Goal: Task Accomplishment & Management: Manage account settings

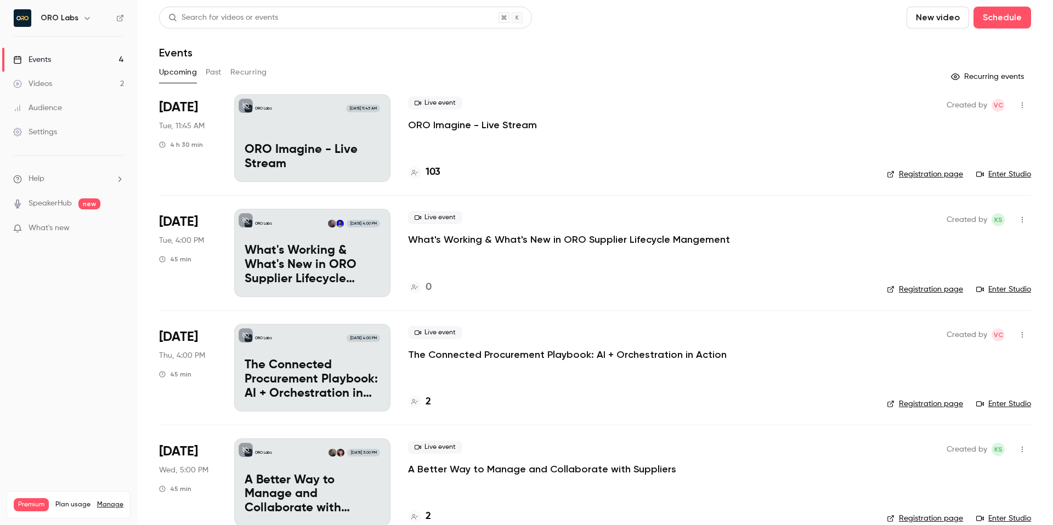
click at [667, 43] on header "Search for videos or events New video Schedule Events" at bounding box center [595, 33] width 872 height 53
click at [209, 74] on button "Past" at bounding box center [214, 73] width 16 height 18
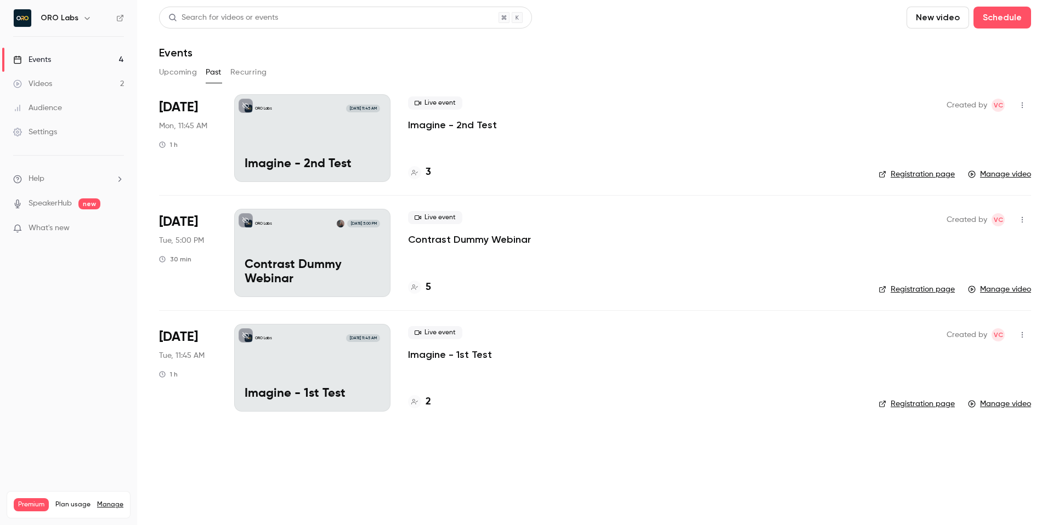
click at [356, 145] on div "ORO Labs [DATE] 11:45 AM Imagine - 2nd Test" at bounding box center [312, 138] width 156 height 88
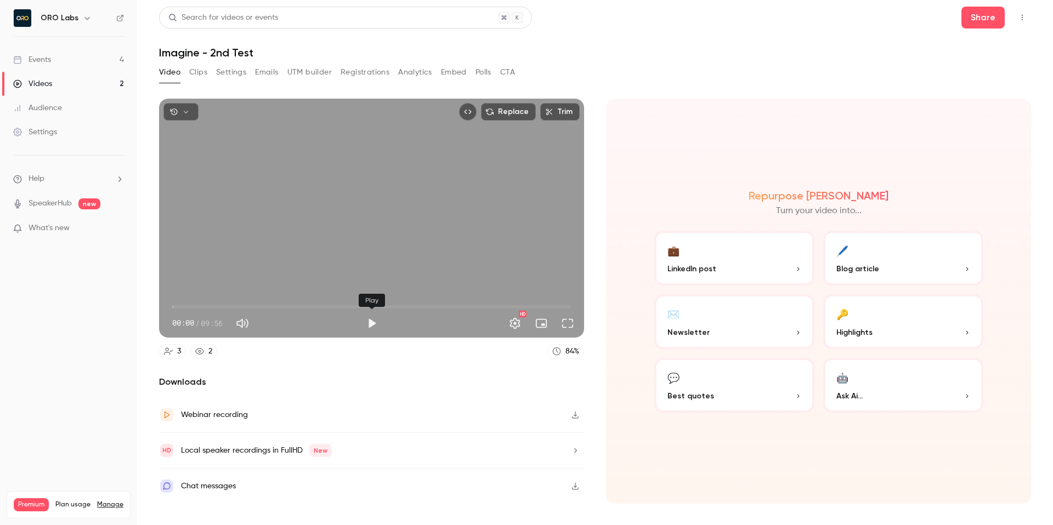
click at [373, 325] on button "Play" at bounding box center [372, 324] width 22 height 22
click at [216, 303] on span "00:01" at bounding box center [371, 307] width 399 height 18
click at [250, 308] on span "01:05" at bounding box center [371, 307] width 399 height 18
click at [308, 309] on span "01:56" at bounding box center [371, 307] width 399 height 18
click at [348, 305] on span "03:23" at bounding box center [371, 307] width 399 height 18
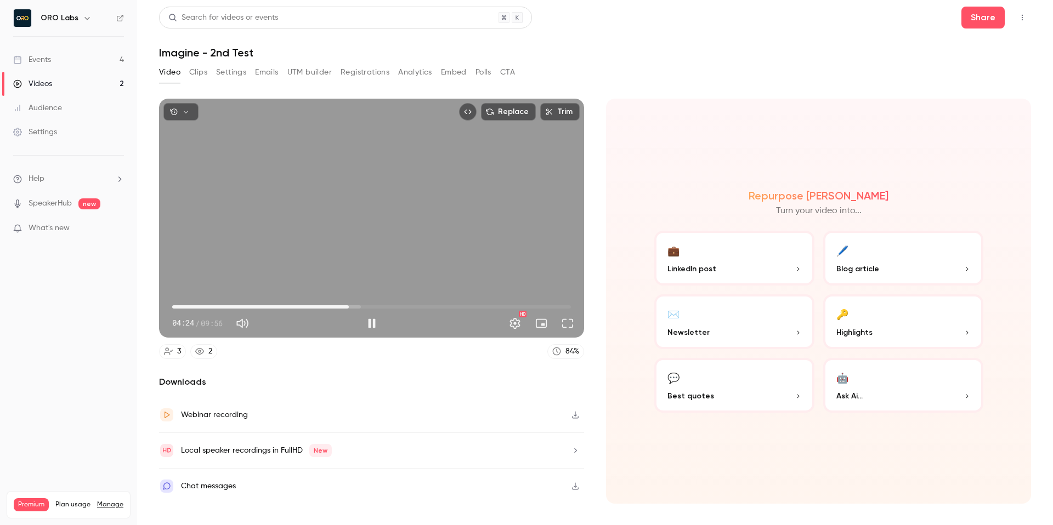
click at [415, 308] on span "04:24" at bounding box center [371, 307] width 399 height 18
click at [478, 310] on span "06:02" at bounding box center [371, 307] width 399 height 18
click at [520, 303] on span "07:37" at bounding box center [371, 307] width 399 height 18
type input "*****"
click at [372, 328] on button "Pause" at bounding box center [372, 324] width 22 height 22
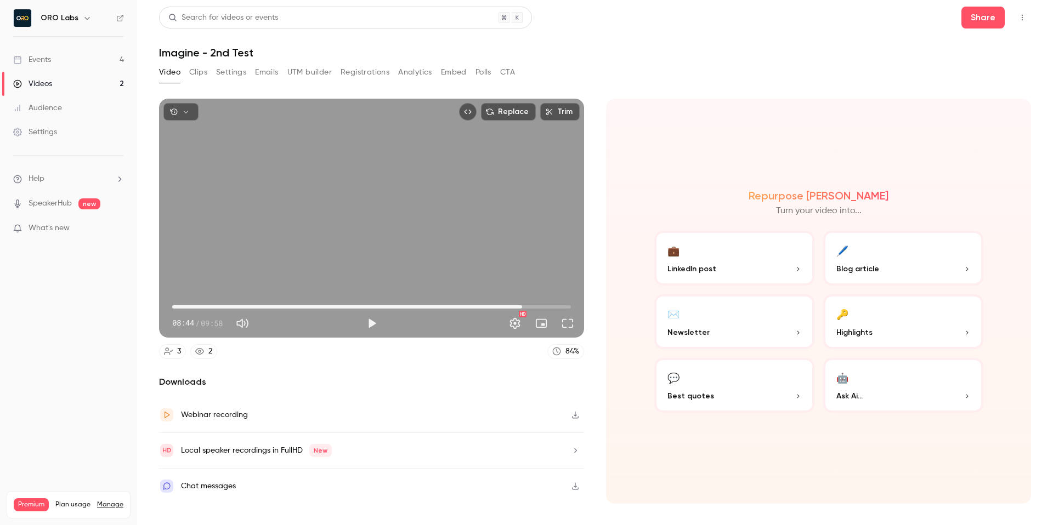
click at [307, 481] on div "Chat messages" at bounding box center [371, 486] width 425 height 35
click at [79, 63] on link "Events 4" at bounding box center [68, 60] width 137 height 24
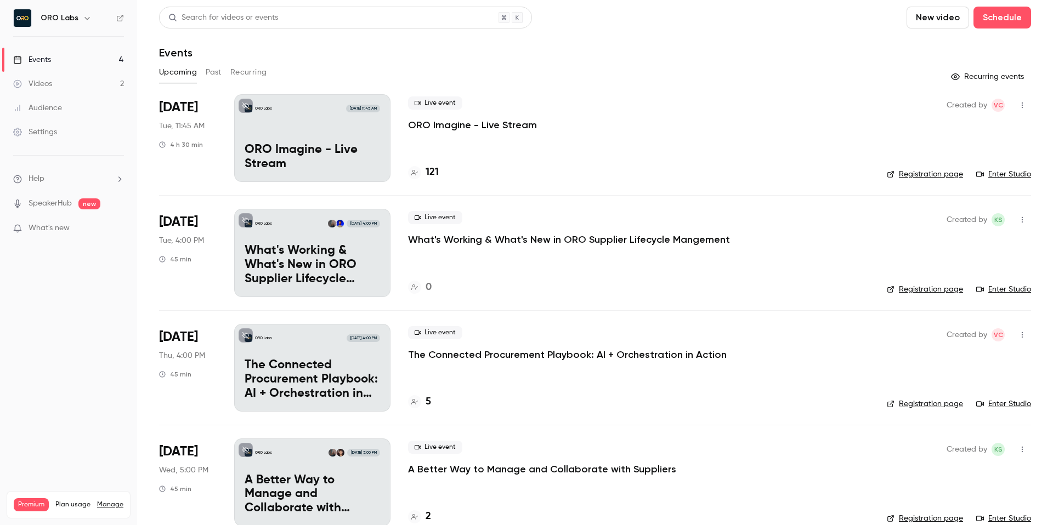
click at [733, 117] on div "Live event ORO Imagine - Live Stream" at bounding box center [638, 114] width 461 height 35
click at [489, 128] on p "ORO Imagine - Live Stream" at bounding box center [472, 124] width 129 height 13
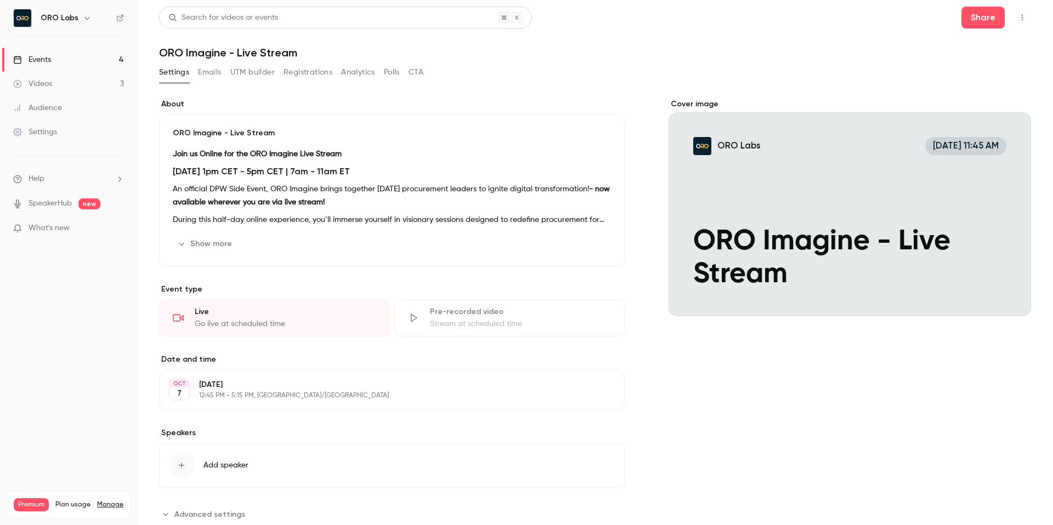
click at [221, 74] on button "Emails" at bounding box center [209, 73] width 23 height 18
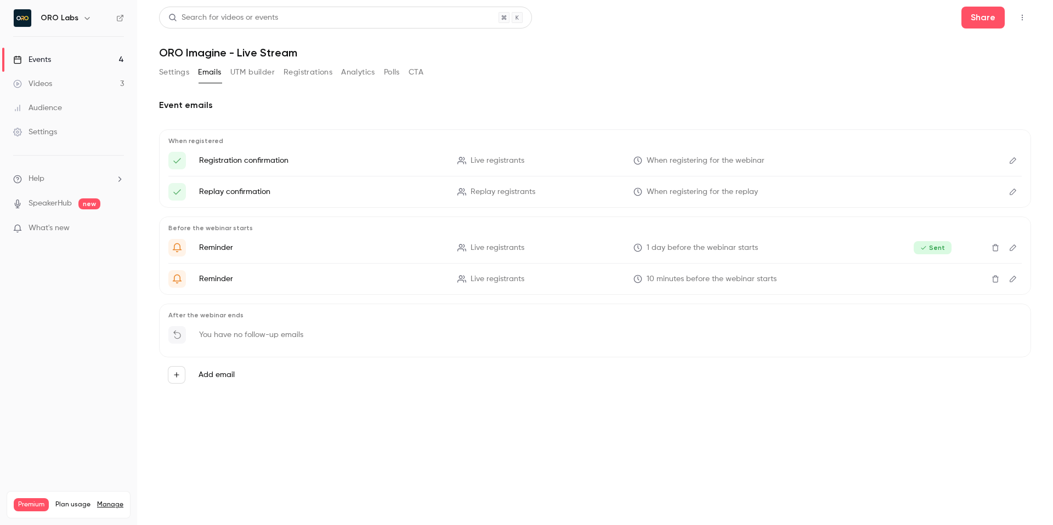
click at [253, 72] on button "UTM builder" at bounding box center [252, 73] width 44 height 18
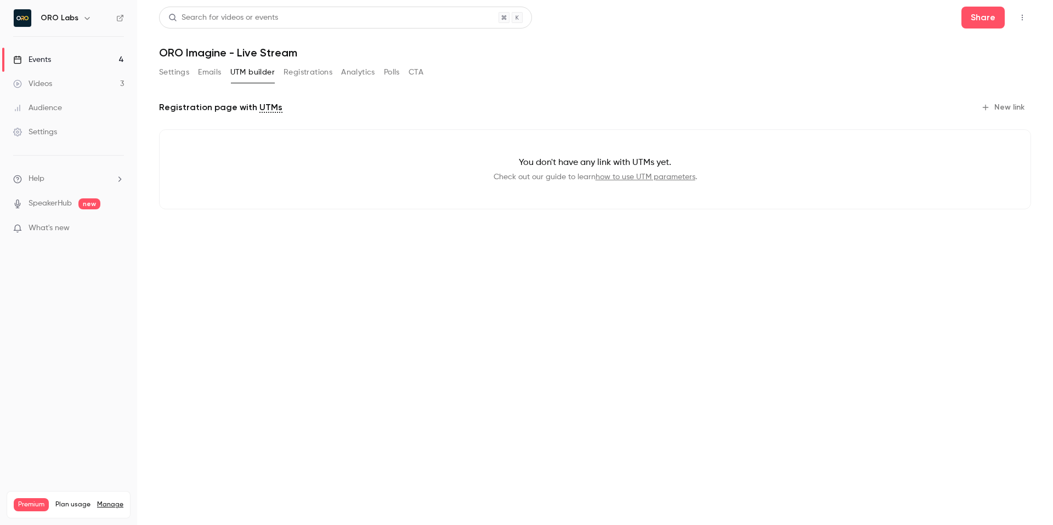
click at [150, 80] on main "Search for videos or events Share ORO Imagine - Live Stream Settings Emails UTM…" at bounding box center [595, 262] width 916 height 525
click at [168, 75] on button "Settings" at bounding box center [174, 73] width 30 height 18
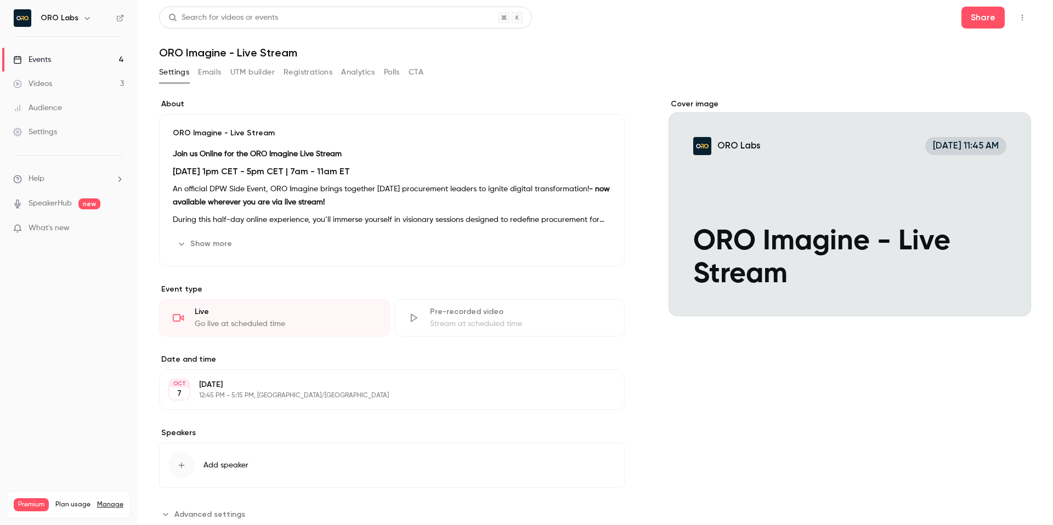
click at [211, 76] on button "Emails" at bounding box center [209, 73] width 23 height 18
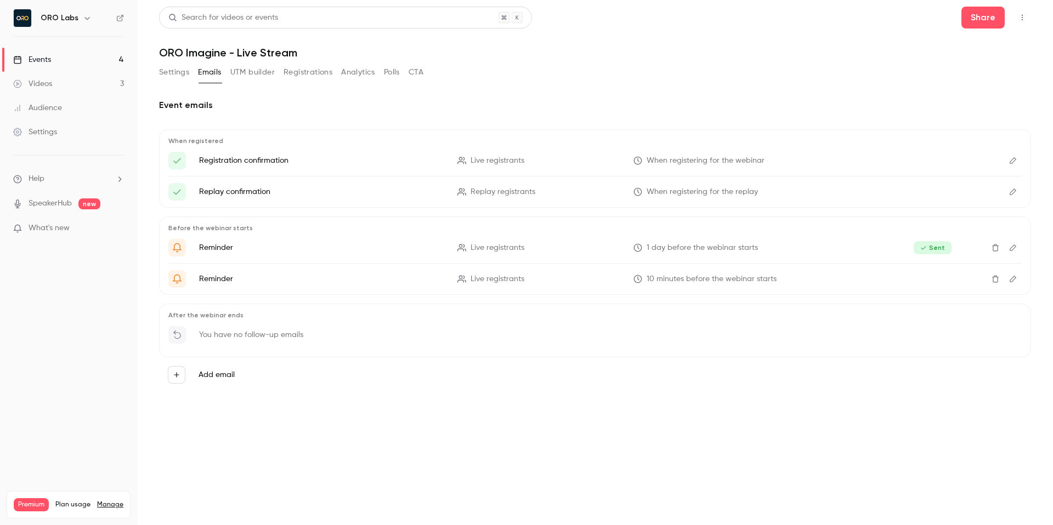
click at [253, 75] on button "UTM builder" at bounding box center [252, 73] width 44 height 18
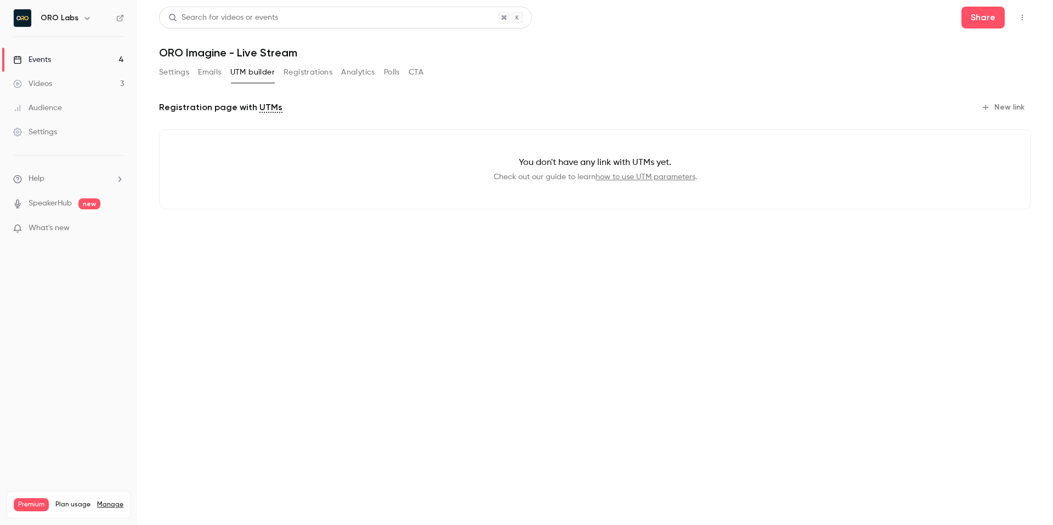
click at [316, 73] on button "Registrations" at bounding box center [307, 73] width 49 height 18
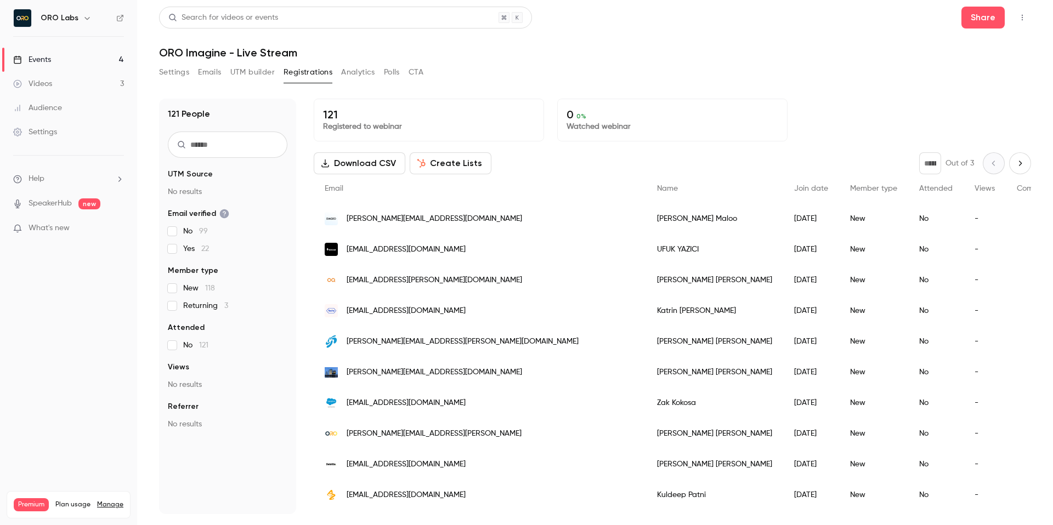
click at [358, 69] on button "Analytics" at bounding box center [358, 73] width 34 height 18
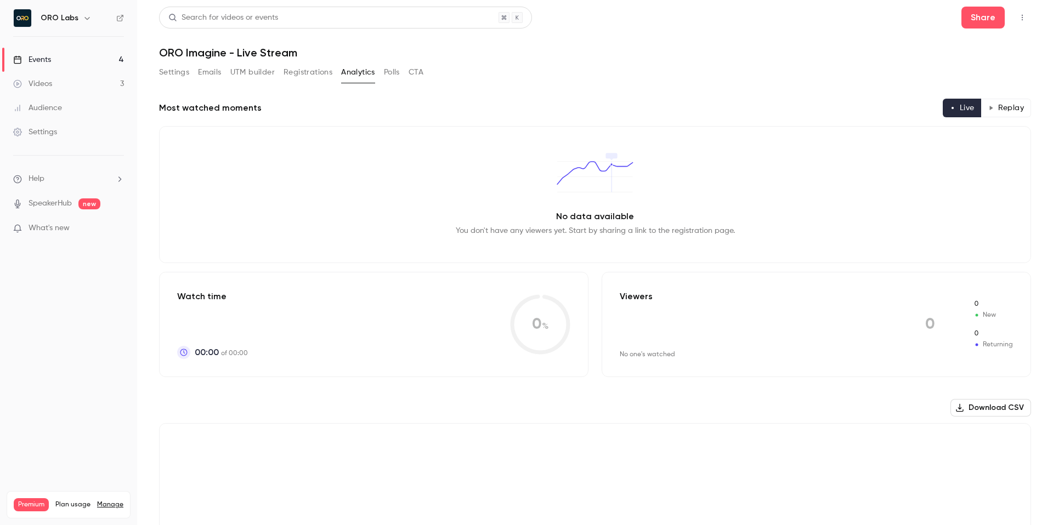
click at [321, 71] on button "Registrations" at bounding box center [307, 73] width 49 height 18
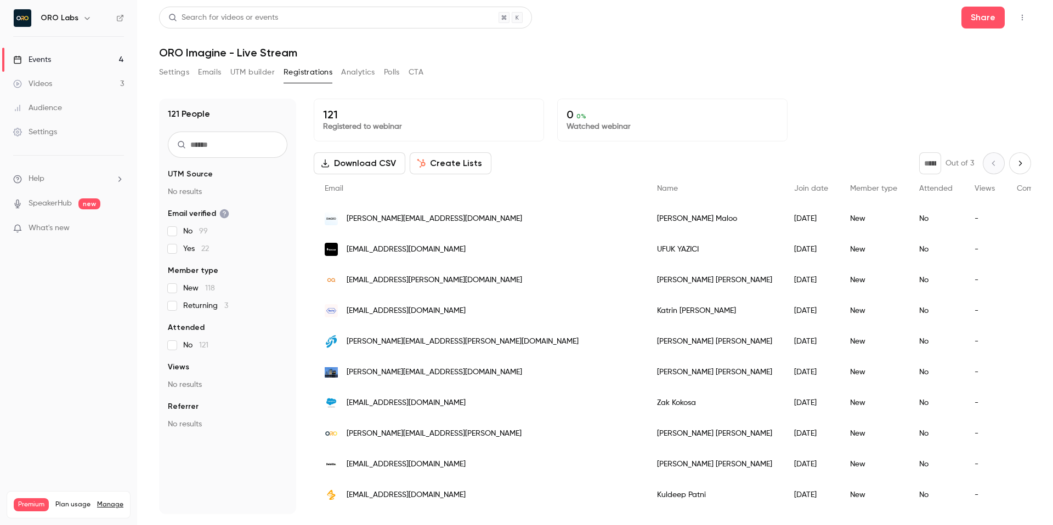
click at [350, 77] on button "Analytics" at bounding box center [358, 73] width 34 height 18
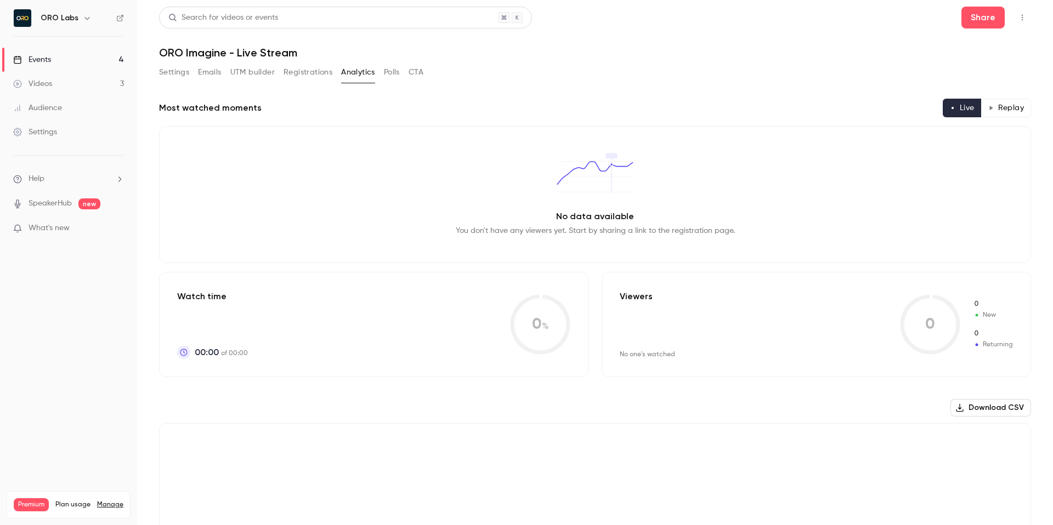
click at [394, 75] on button "Polls" at bounding box center [392, 73] width 16 height 18
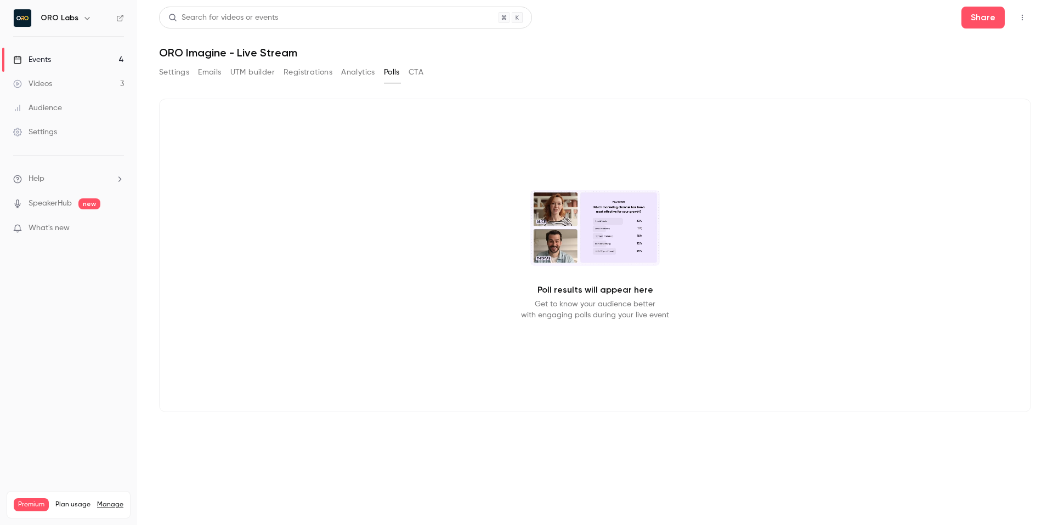
click at [418, 73] on button "CTA" at bounding box center [416, 73] width 15 height 18
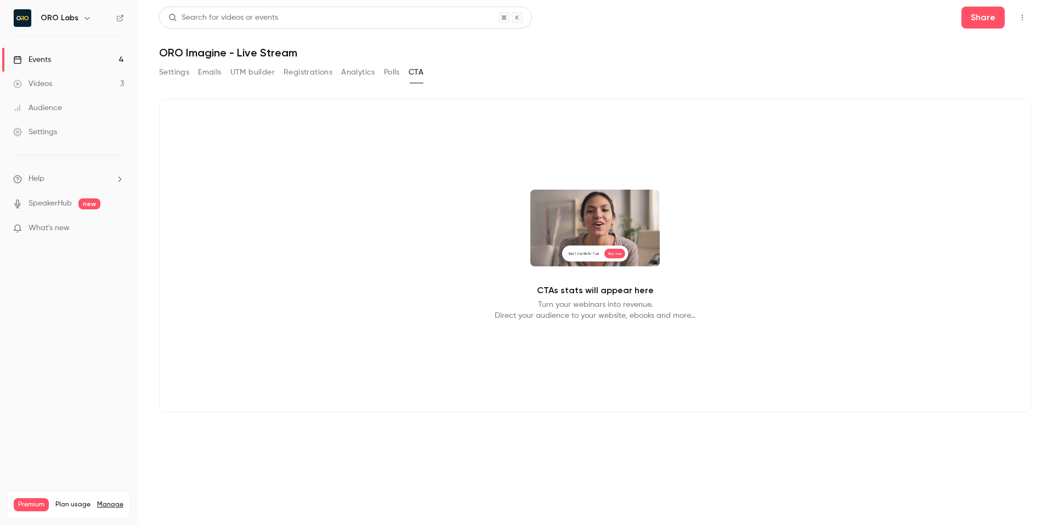
click at [1024, 14] on icon "button" at bounding box center [1022, 18] width 9 height 8
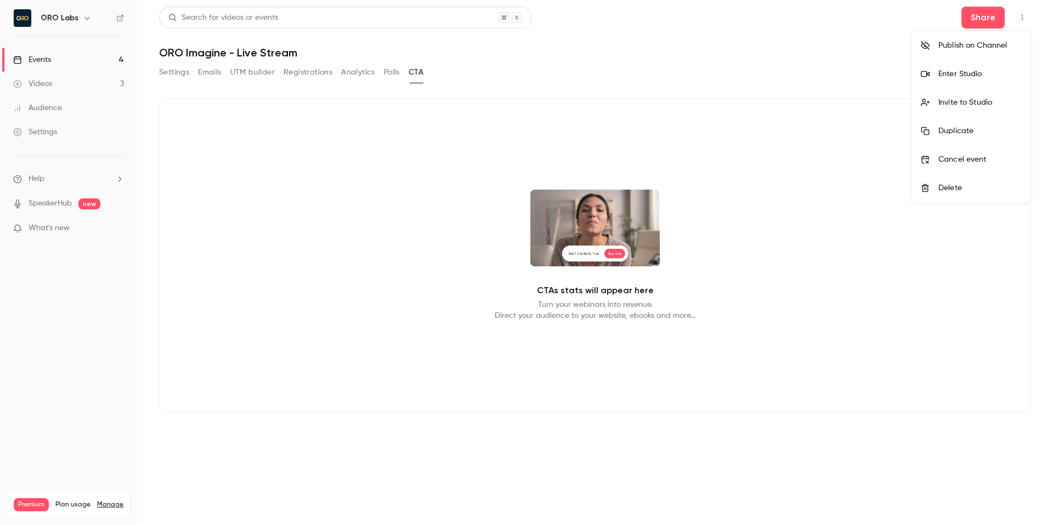
click at [775, 56] on div at bounding box center [526, 262] width 1053 height 525
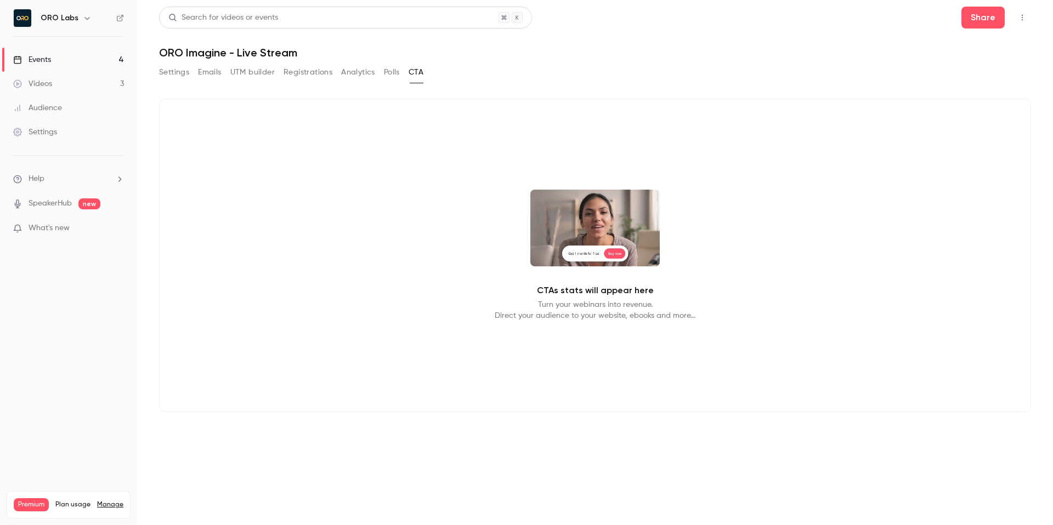
click at [164, 72] on button "Settings" at bounding box center [174, 73] width 30 height 18
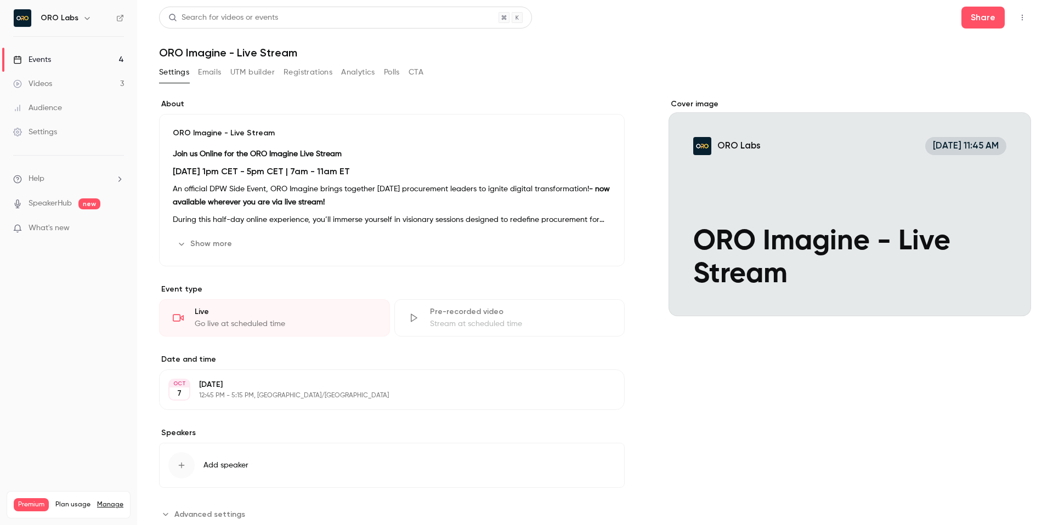
click at [300, 72] on button "Registrations" at bounding box center [307, 73] width 49 height 18
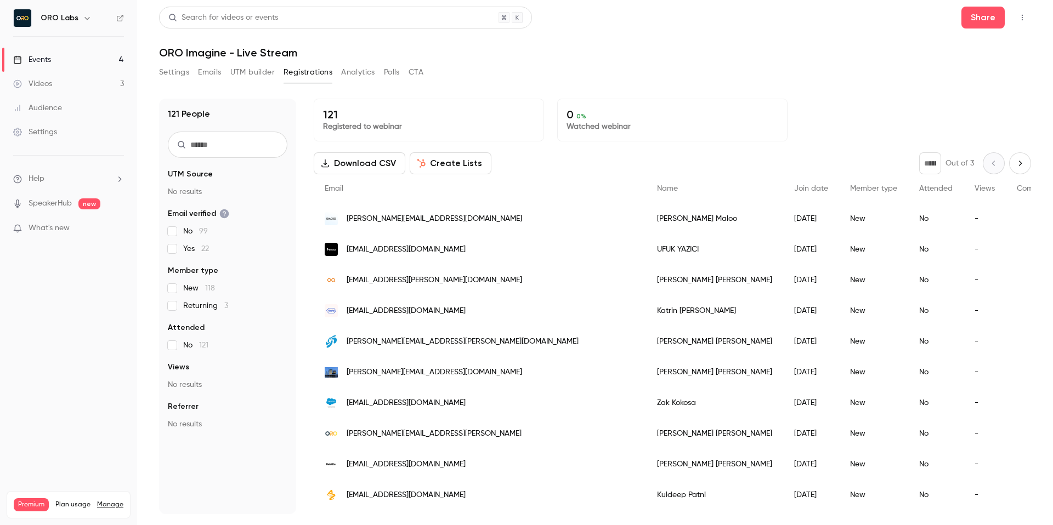
click at [228, 149] on input "text" at bounding box center [228, 145] width 120 height 26
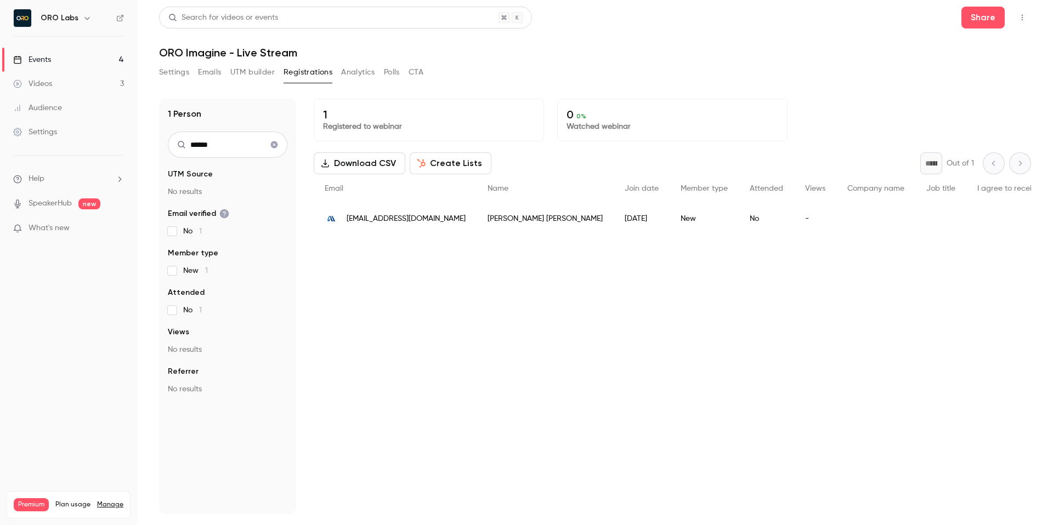
click at [411, 222] on span "[EMAIL_ADDRESS][DOMAIN_NAME]" at bounding box center [406, 219] width 119 height 12
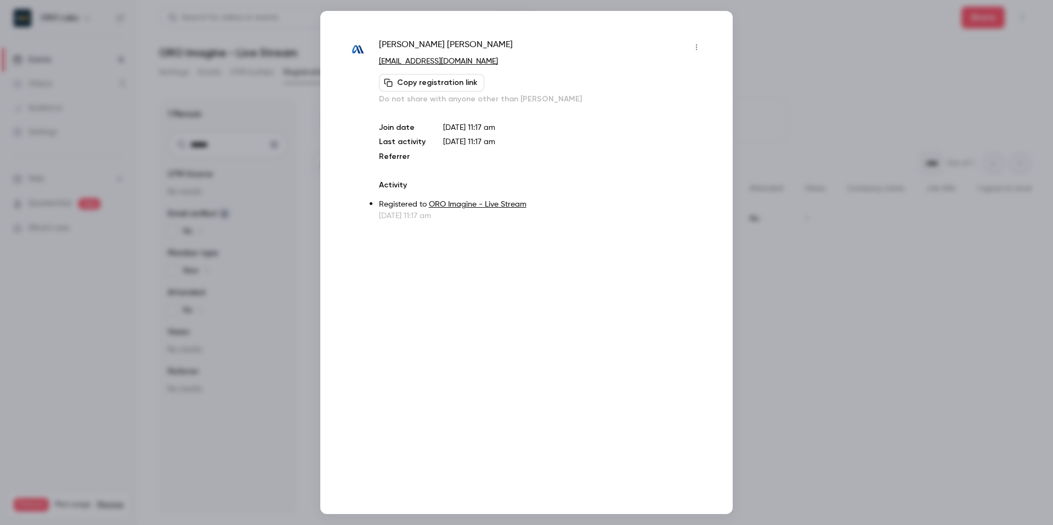
click at [697, 47] on icon "button" at bounding box center [696, 47] width 9 height 8
click at [640, 108] on div "Remove registration" at bounding box center [653, 103] width 83 height 11
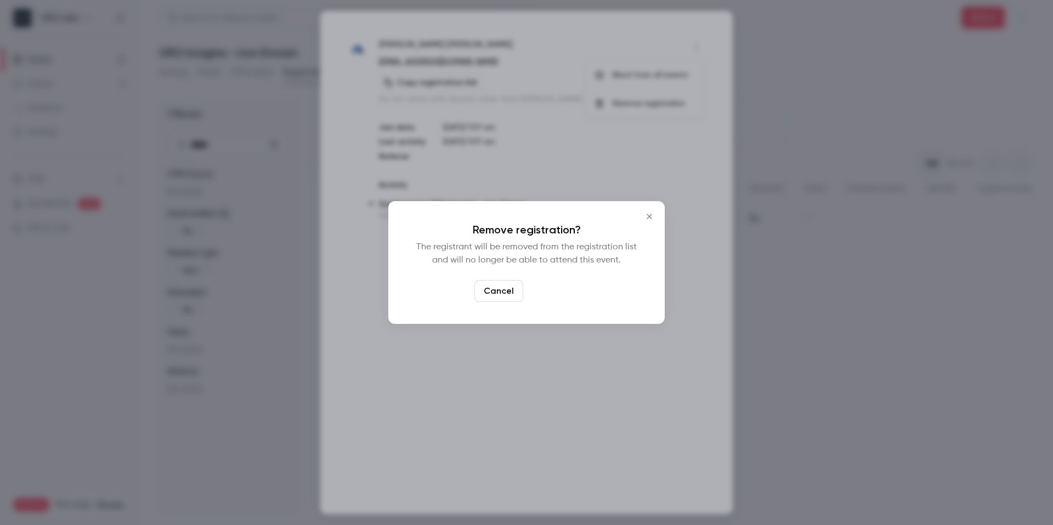
click at [554, 292] on button "Confirm" at bounding box center [553, 291] width 52 height 22
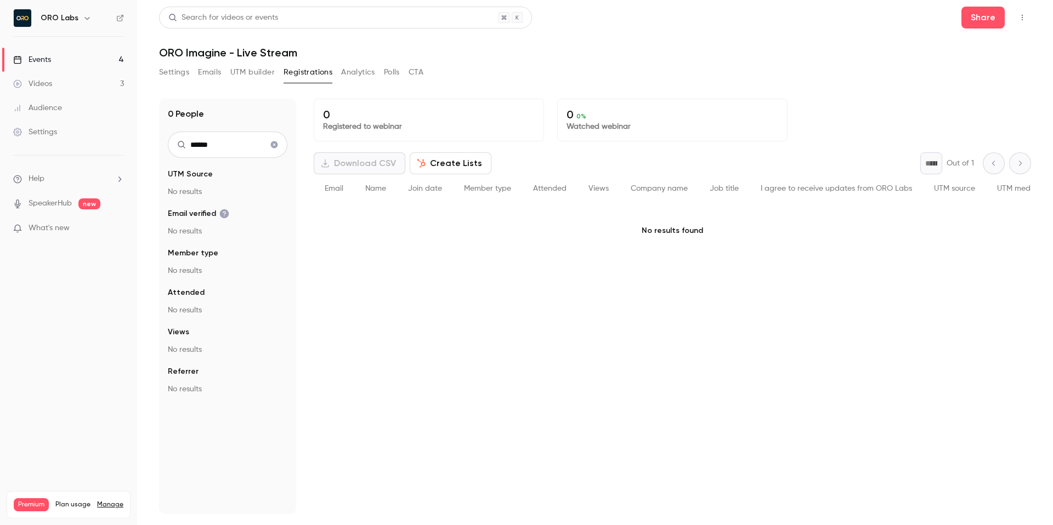
click at [243, 151] on input "******" at bounding box center [228, 145] width 120 height 26
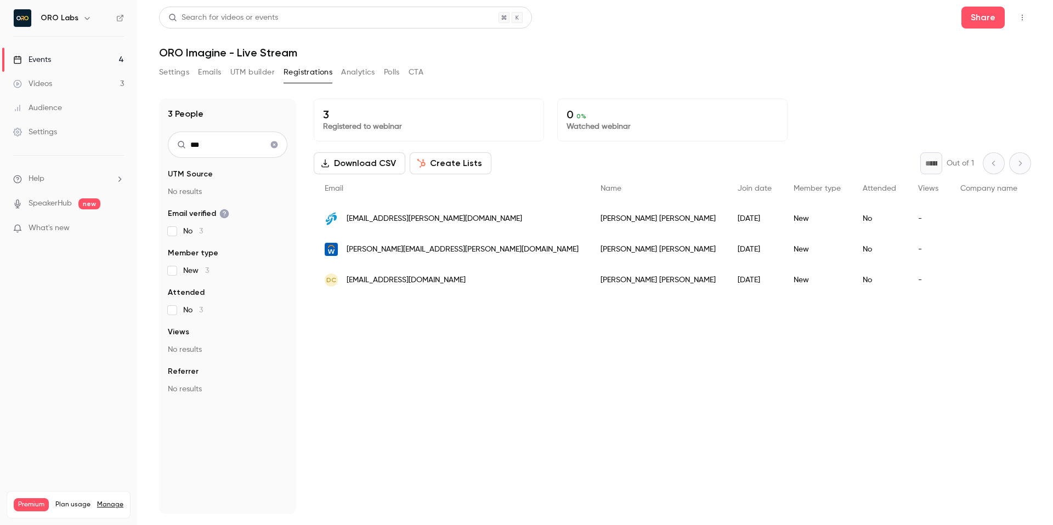
type input "***"
click at [410, 248] on span "[PERSON_NAME][EMAIL_ADDRESS][PERSON_NAME][DOMAIN_NAME]" at bounding box center [463, 250] width 232 height 12
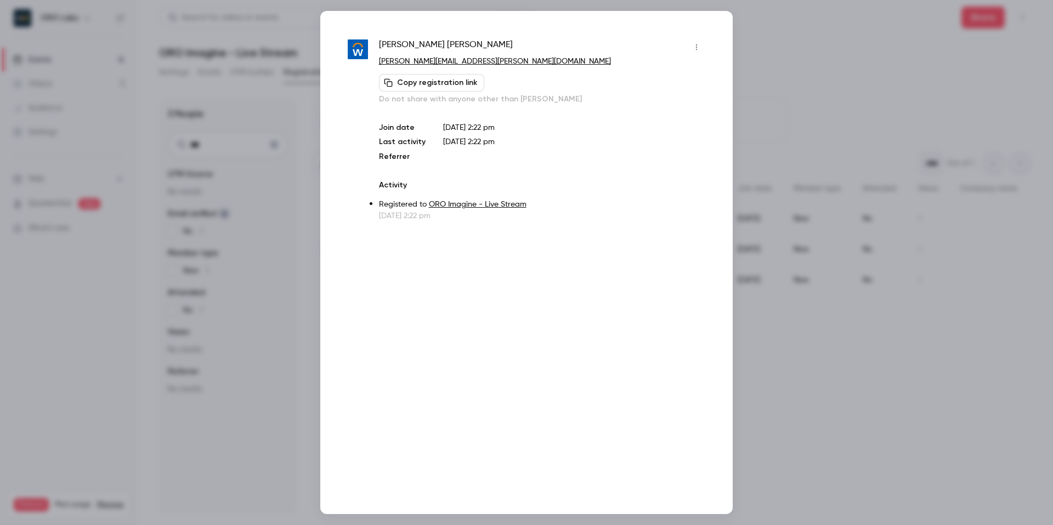
click at [698, 46] on icon "button" at bounding box center [696, 47] width 9 height 8
click at [665, 102] on div "Remove registration" at bounding box center [653, 103] width 83 height 11
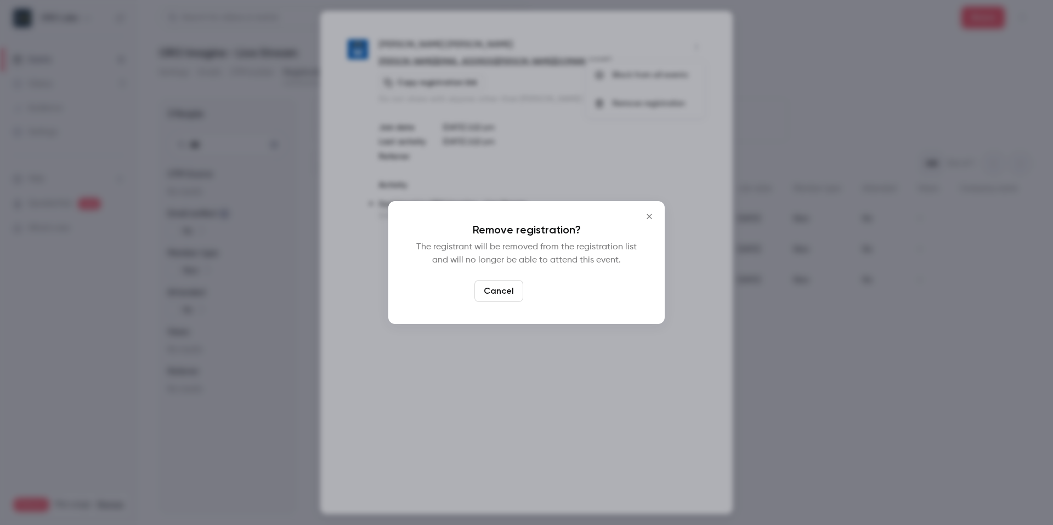
click at [560, 290] on button "Confirm" at bounding box center [553, 291] width 52 height 22
